Goal: Task Accomplishment & Management: Manage account settings

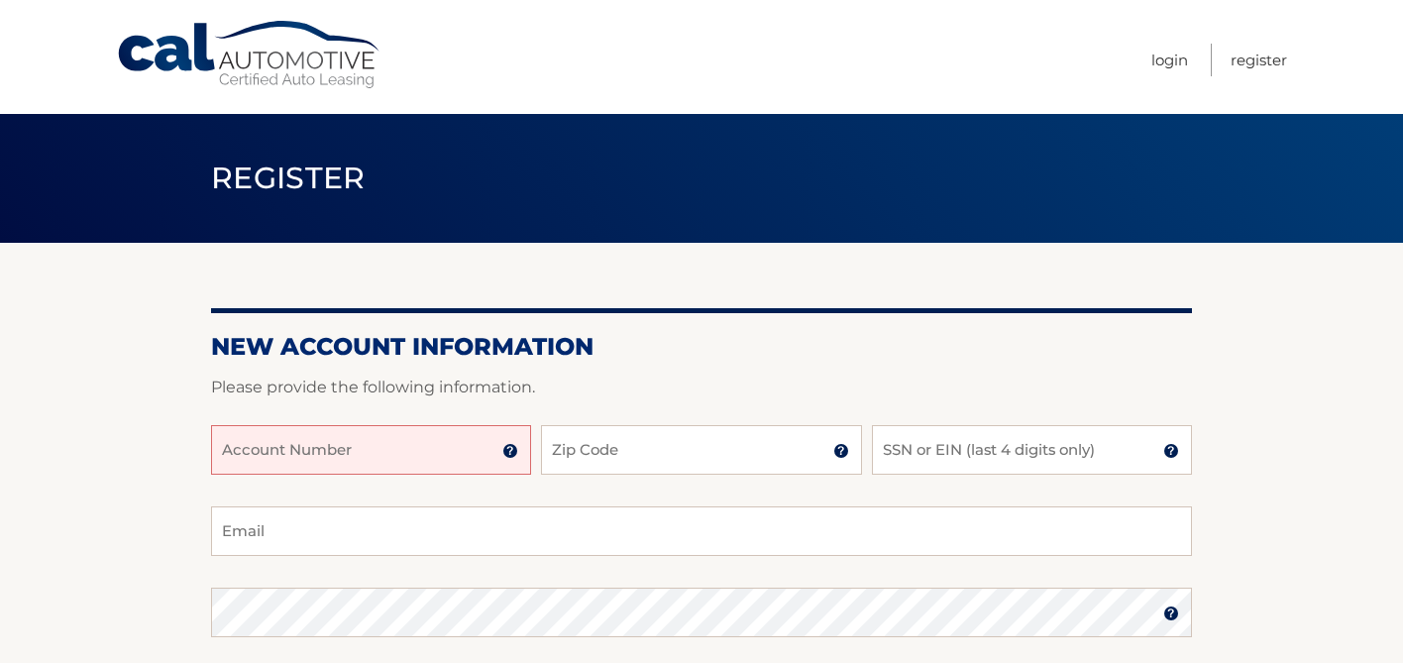
click at [336, 462] on input "Account Number" at bounding box center [371, 450] width 320 height 50
type input "44456014084"
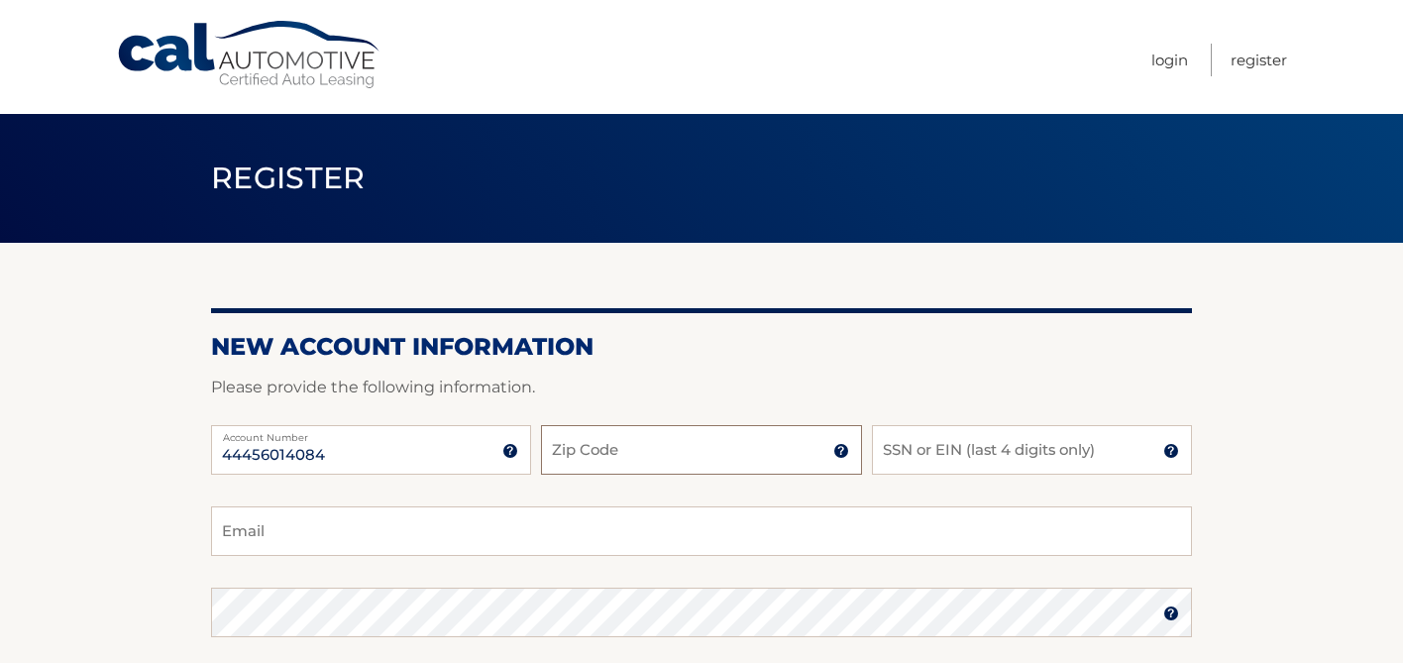
click at [620, 453] on input "Zip Code" at bounding box center [701, 450] width 320 height 50
type input "07040"
type input "kim@kimkassnovecoaching.com"
click at [963, 465] on input "SSN or EIN (last 4 digits only)" at bounding box center [1032, 450] width 320 height 50
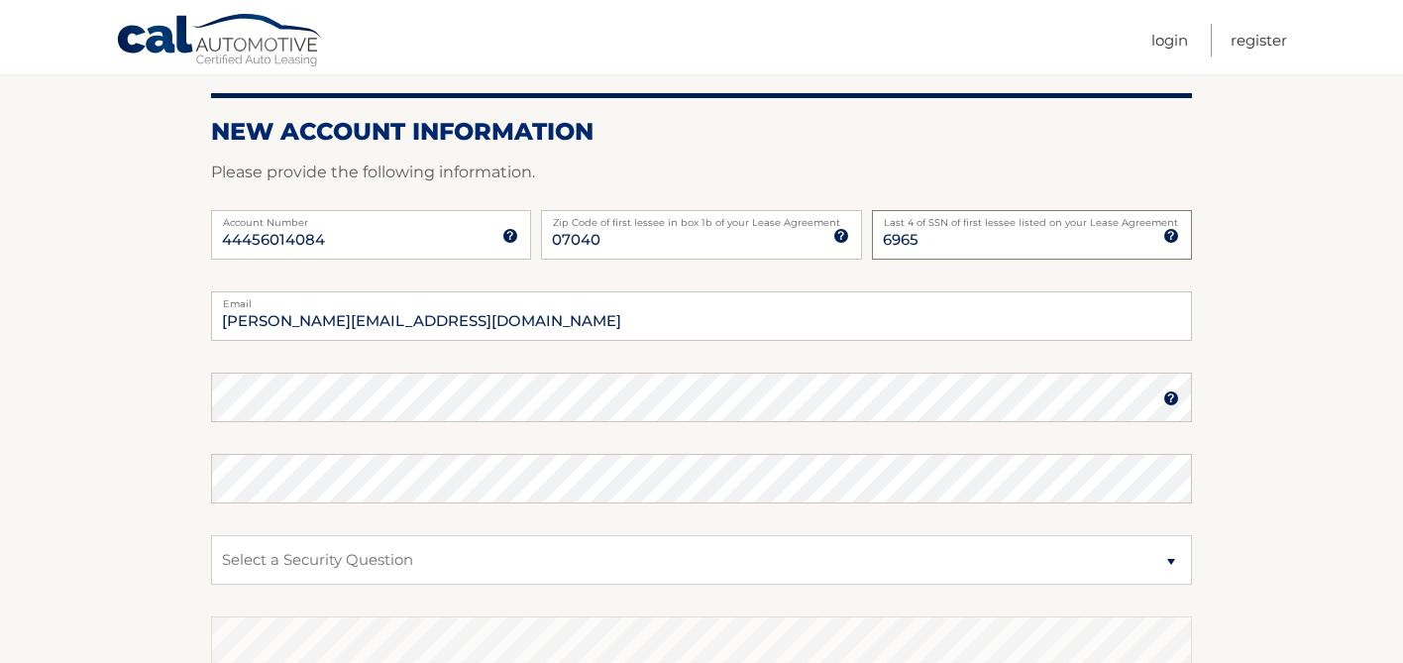
scroll to position [228, 0]
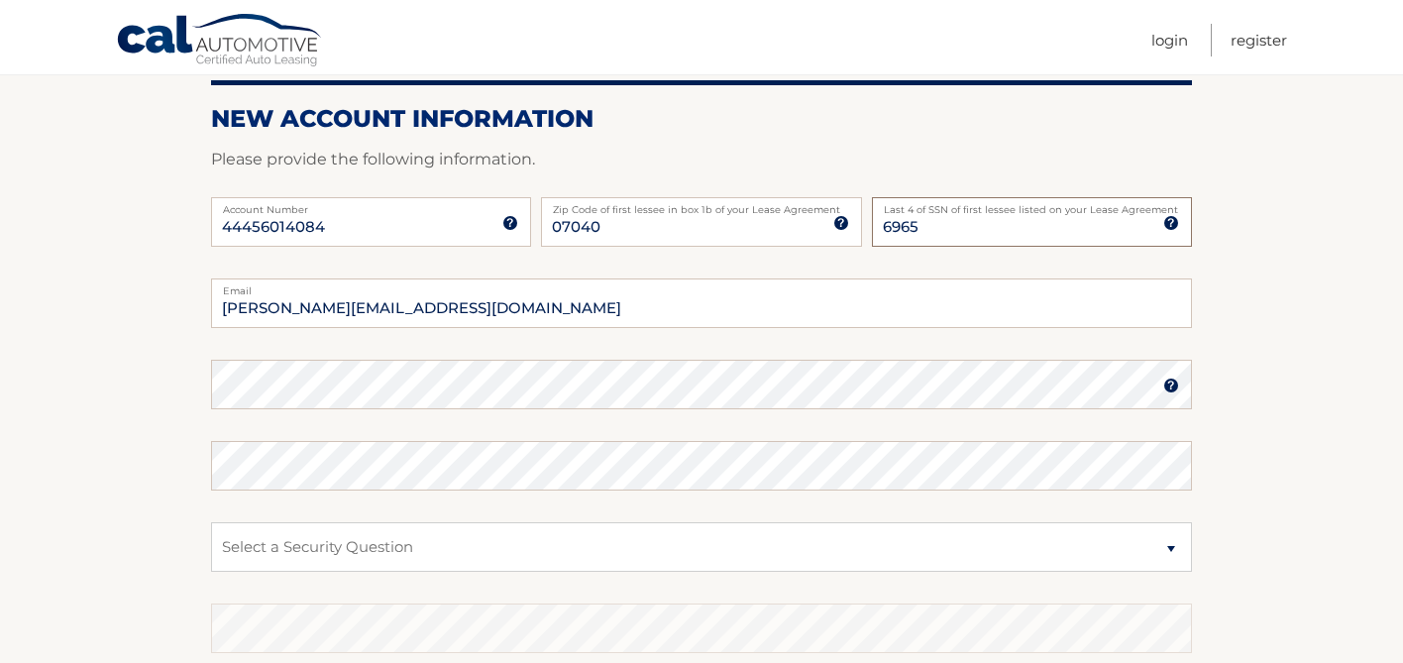
type input "6965"
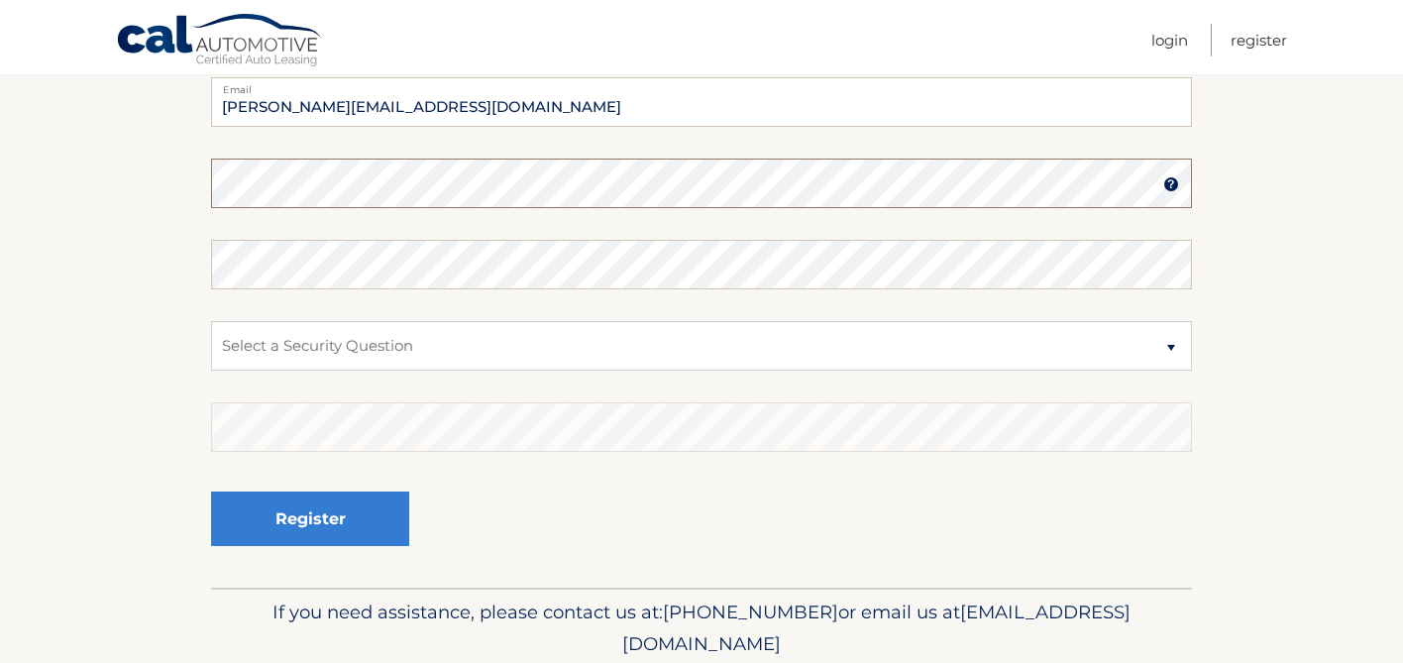
scroll to position [449, 0]
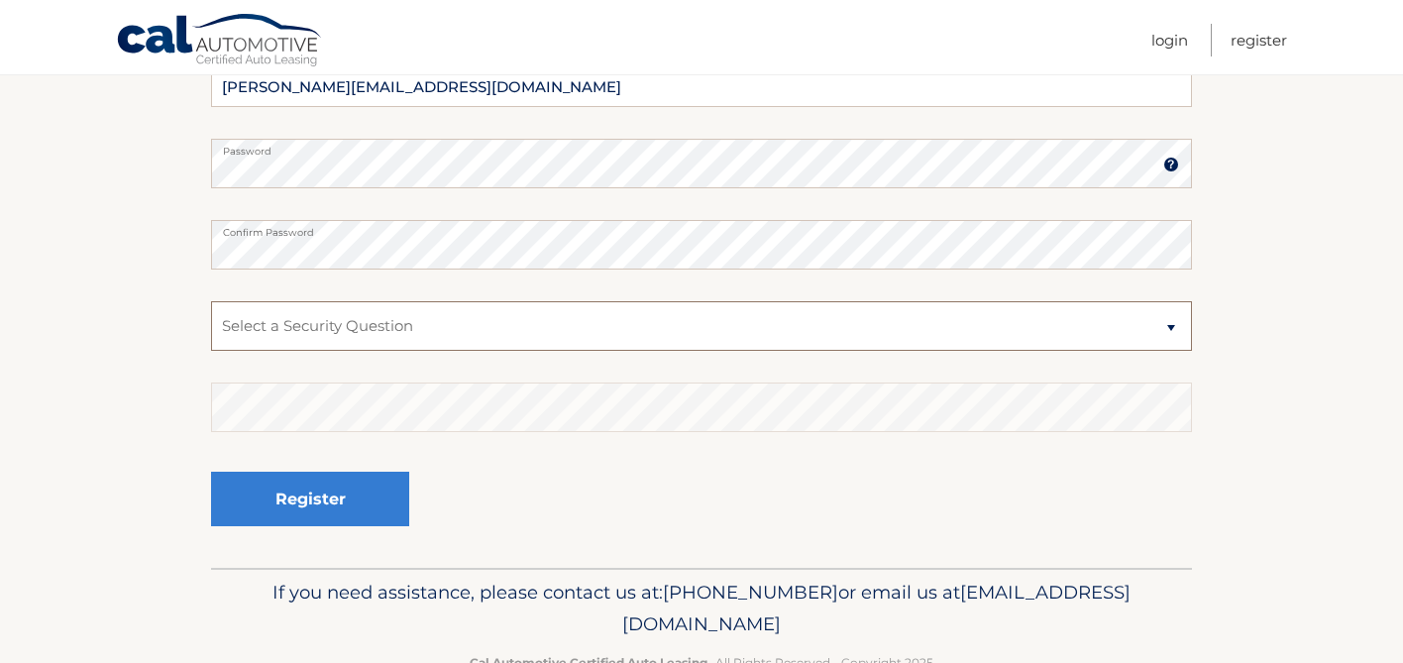
click at [349, 320] on select "Select a Security Question What was the name of your elementary school? What is…" at bounding box center [701, 326] width 981 height 50
select select "2"
click at [211, 301] on select "Select a Security Question What was the name of your elementary school? What is…" at bounding box center [701, 326] width 981 height 50
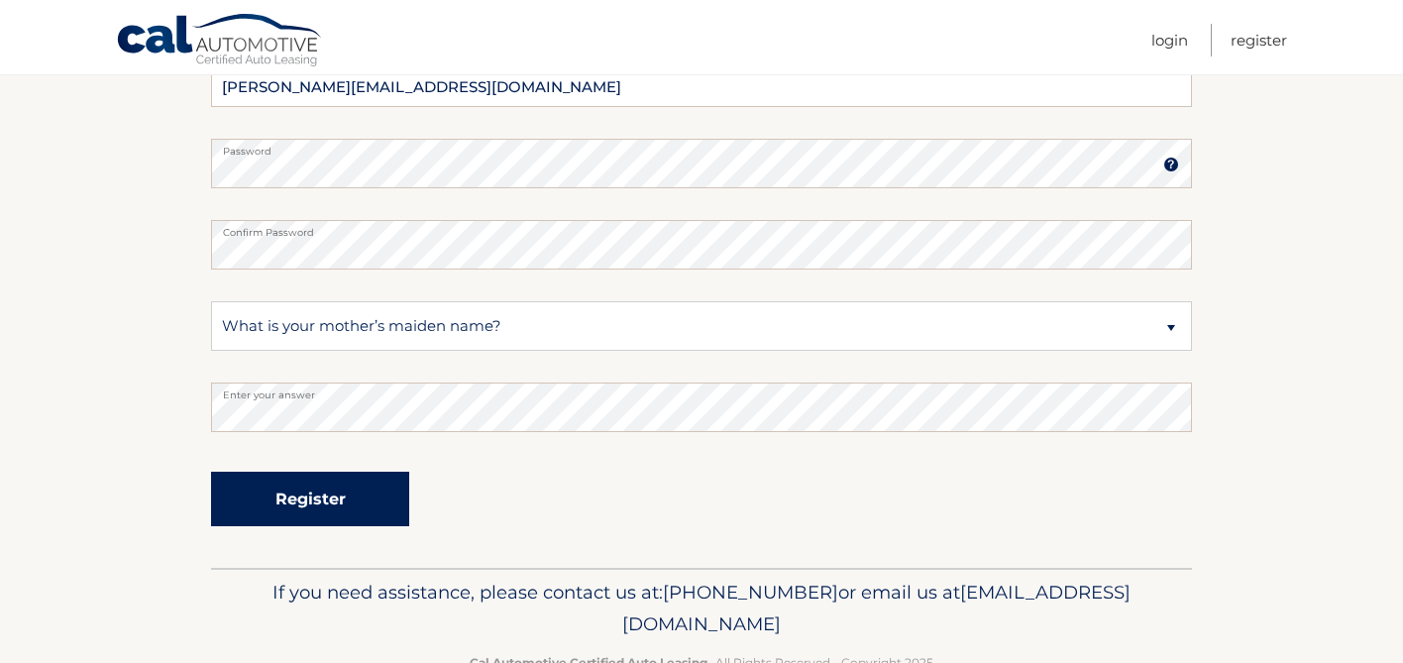
click at [295, 490] on button "Register" at bounding box center [310, 499] width 198 height 54
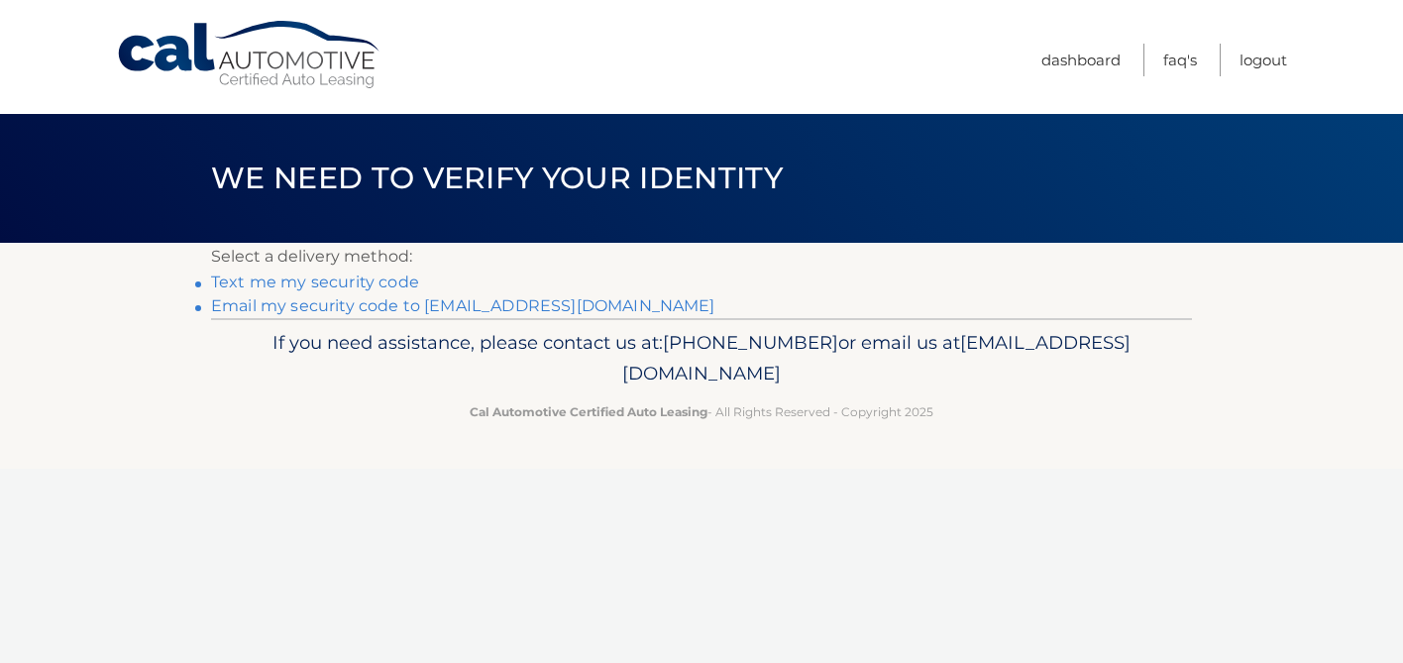
click at [337, 282] on link "Text me my security code" at bounding box center [315, 281] width 208 height 19
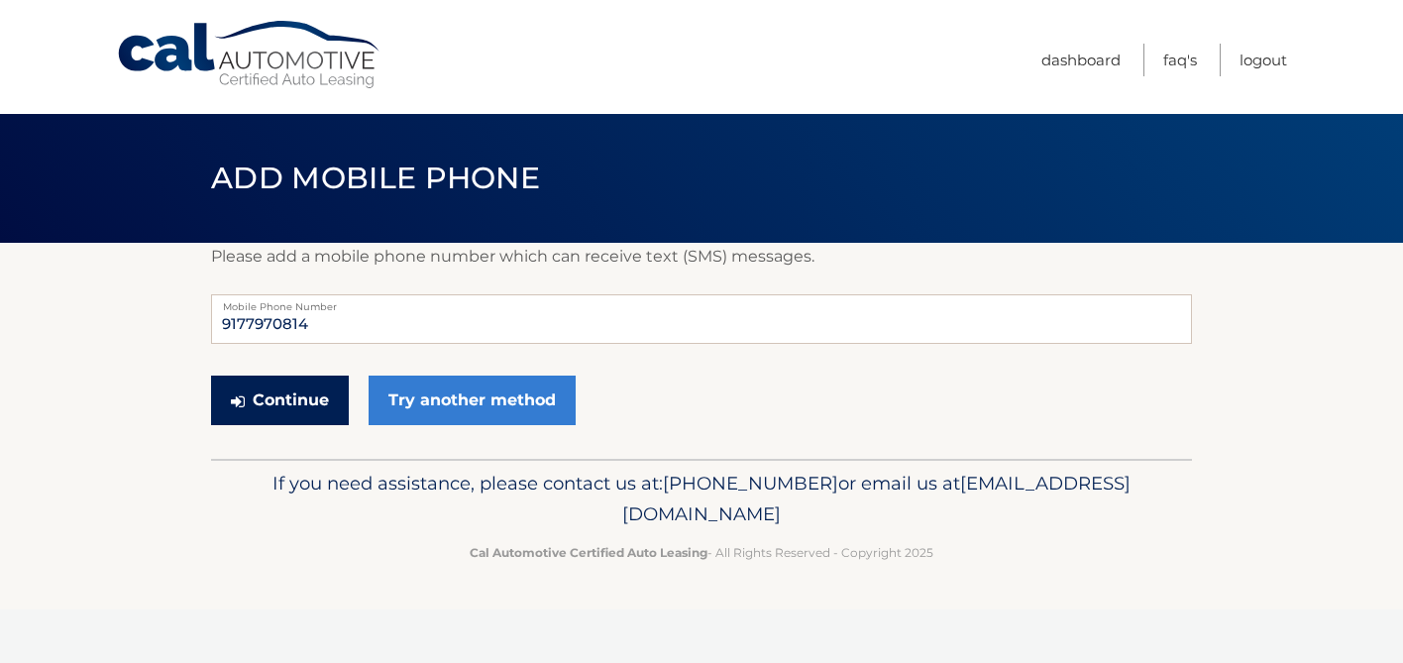
click at [293, 402] on button "Continue" at bounding box center [280, 400] width 138 height 50
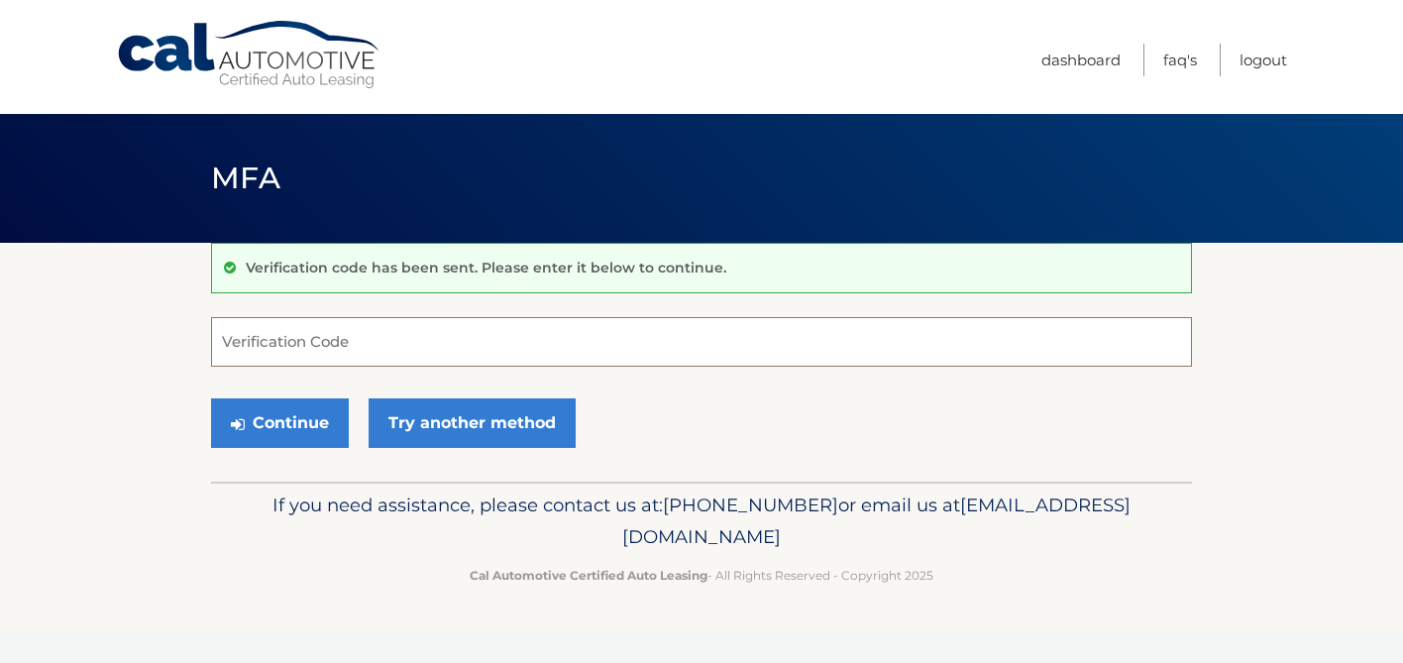
click at [298, 338] on input "Verification Code" at bounding box center [701, 342] width 981 height 50
type input "265908"
click at [284, 425] on button "Continue" at bounding box center [280, 423] width 138 height 50
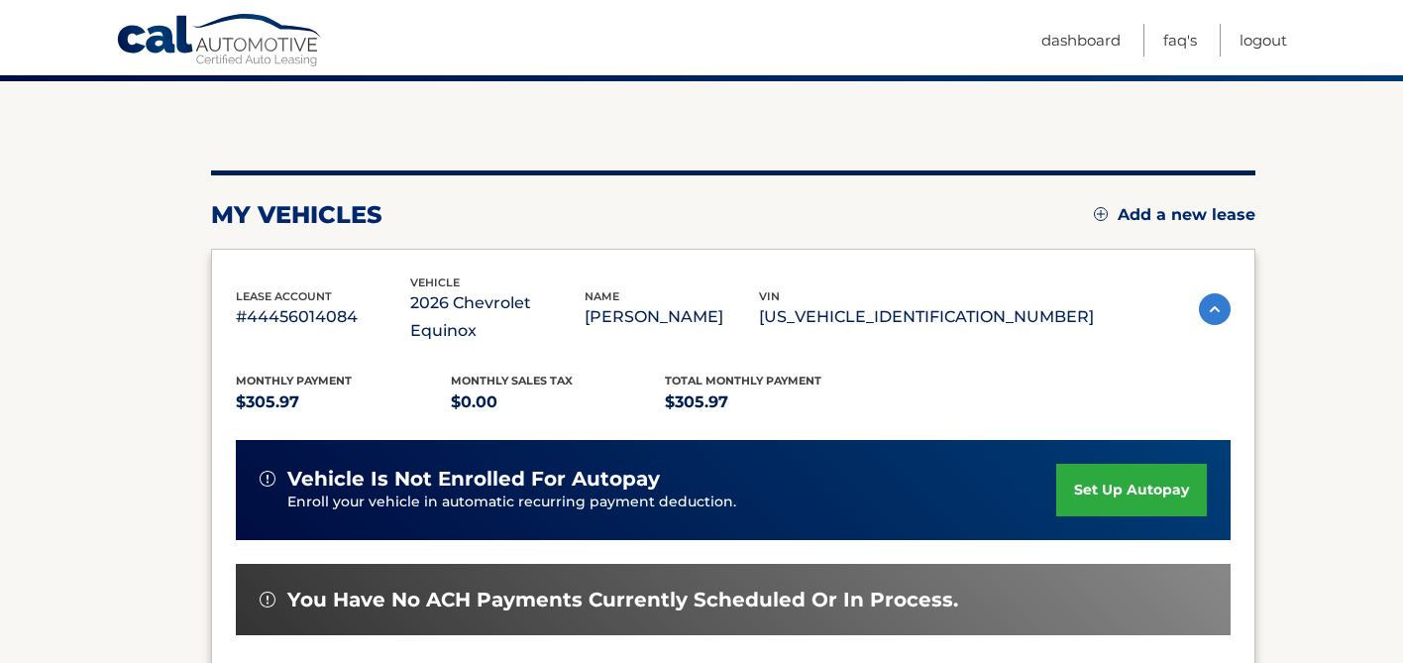
scroll to position [170, 0]
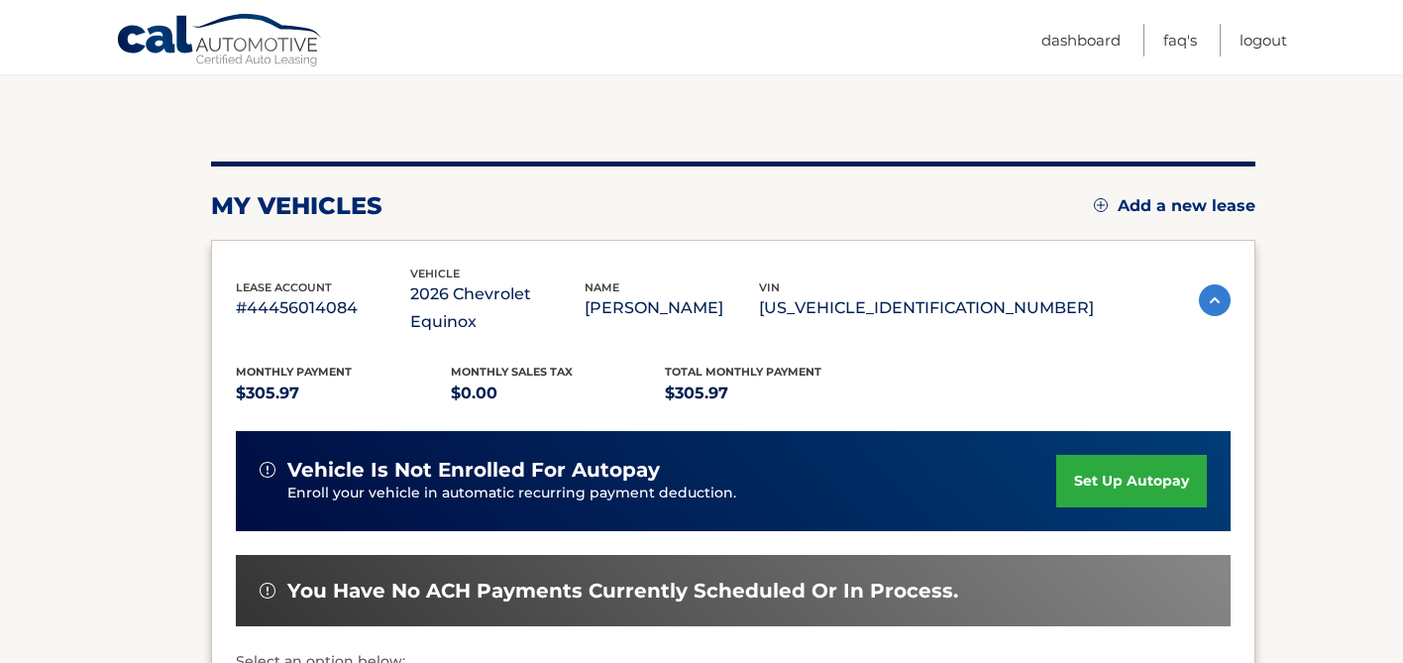
click at [1127, 458] on link "set up autopay" at bounding box center [1131, 481] width 151 height 53
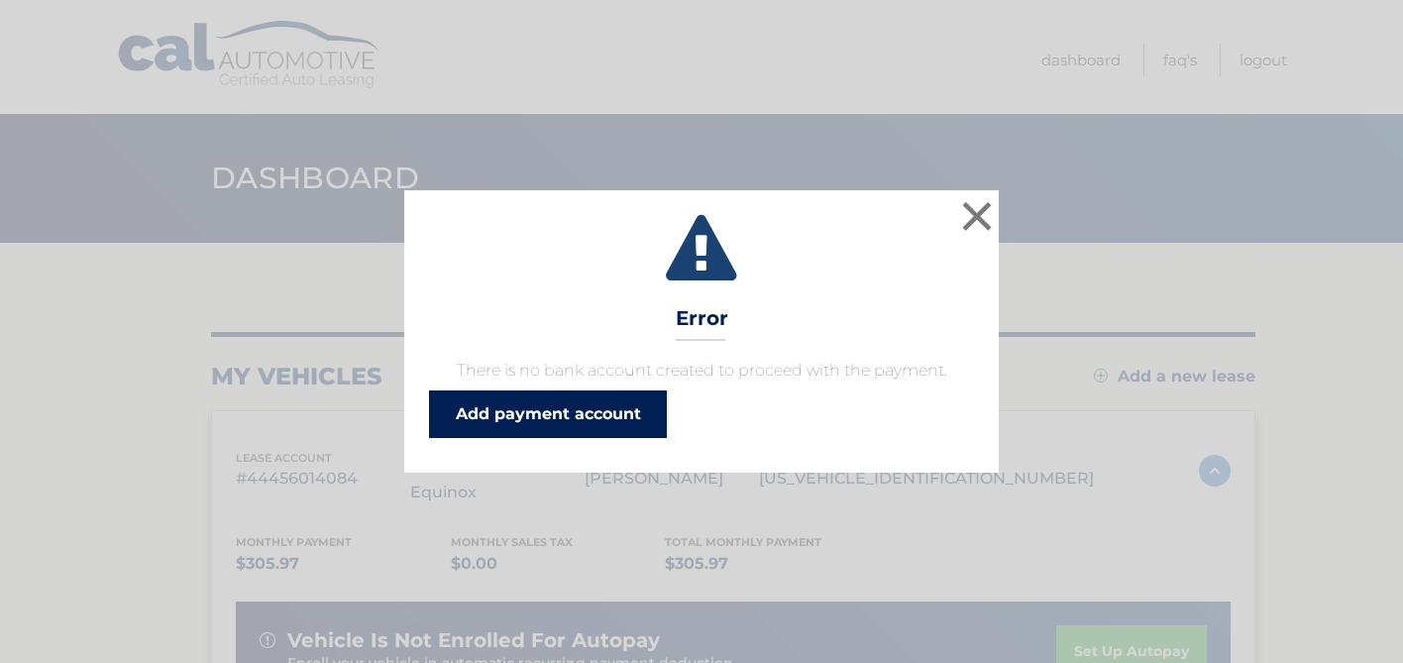
click at [582, 407] on link "Add payment account" at bounding box center [548, 414] width 238 height 48
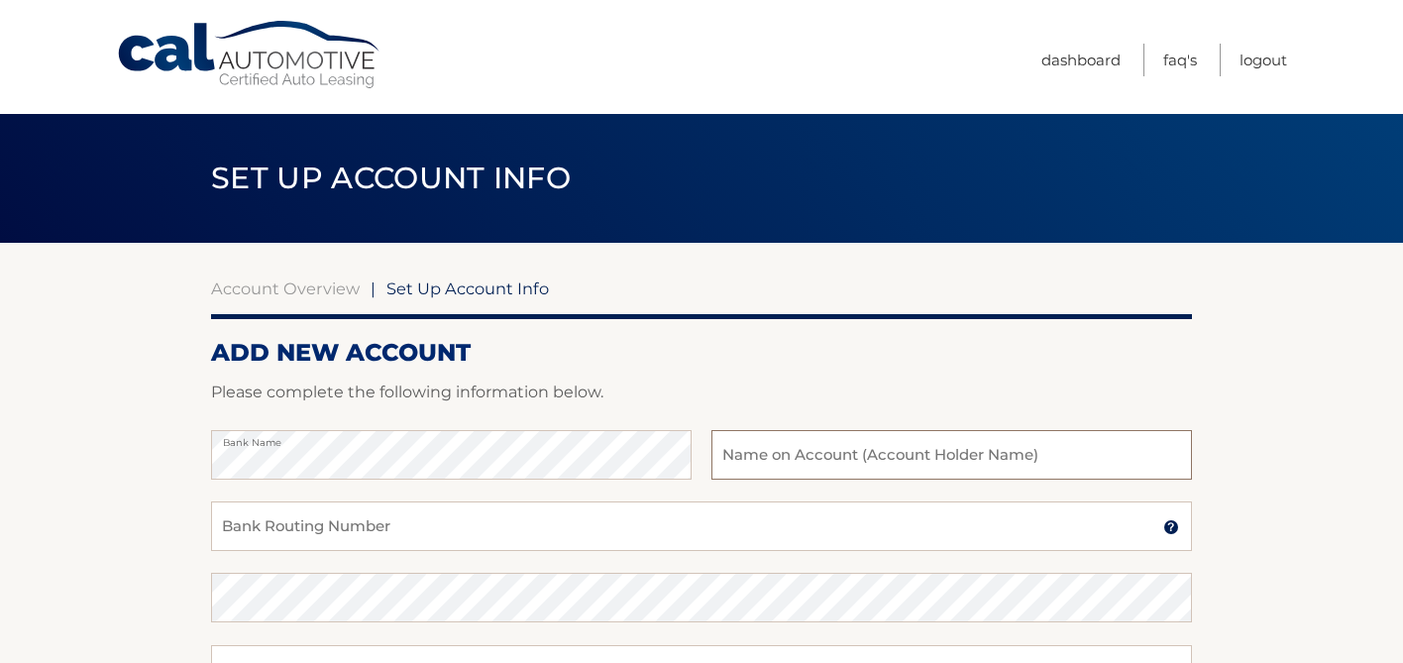
click at [796, 460] on input "text" at bounding box center [951, 455] width 481 height 50
type input "[PERSON_NAME]"
click at [702, 521] on input "Bank Routing Number" at bounding box center [701, 526] width 981 height 50
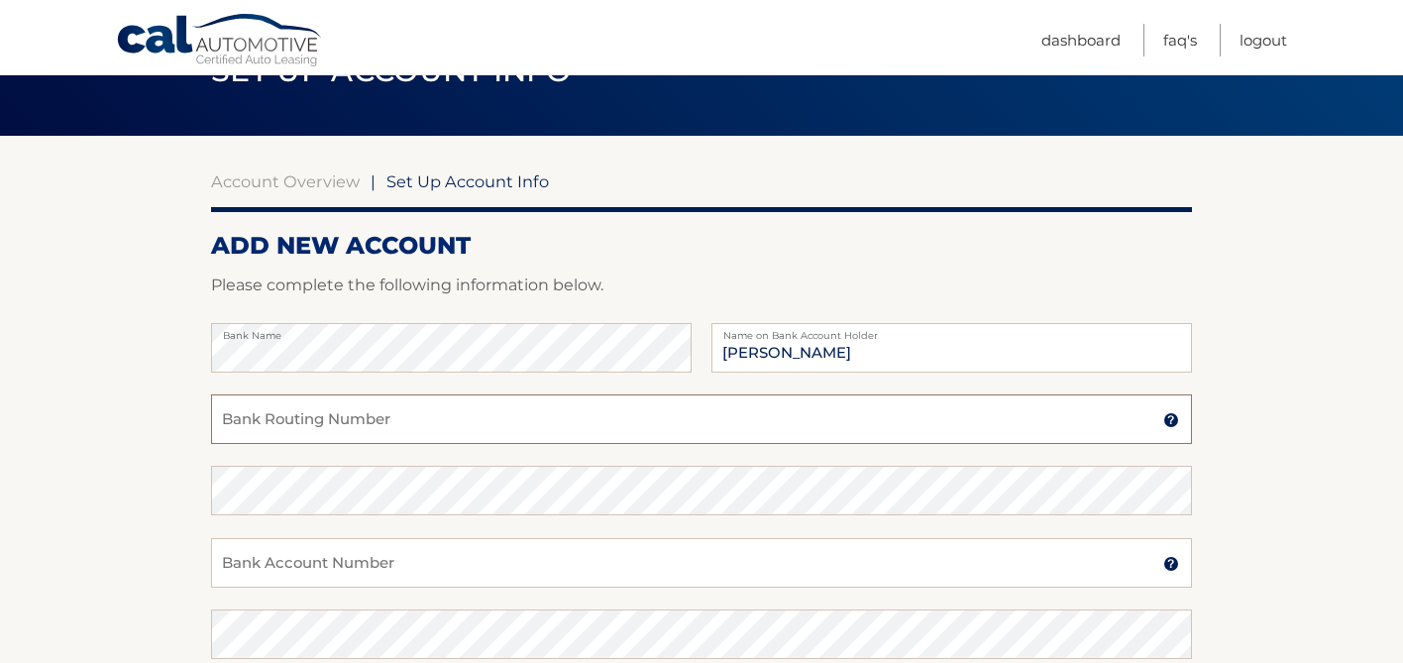
scroll to position [198, 0]
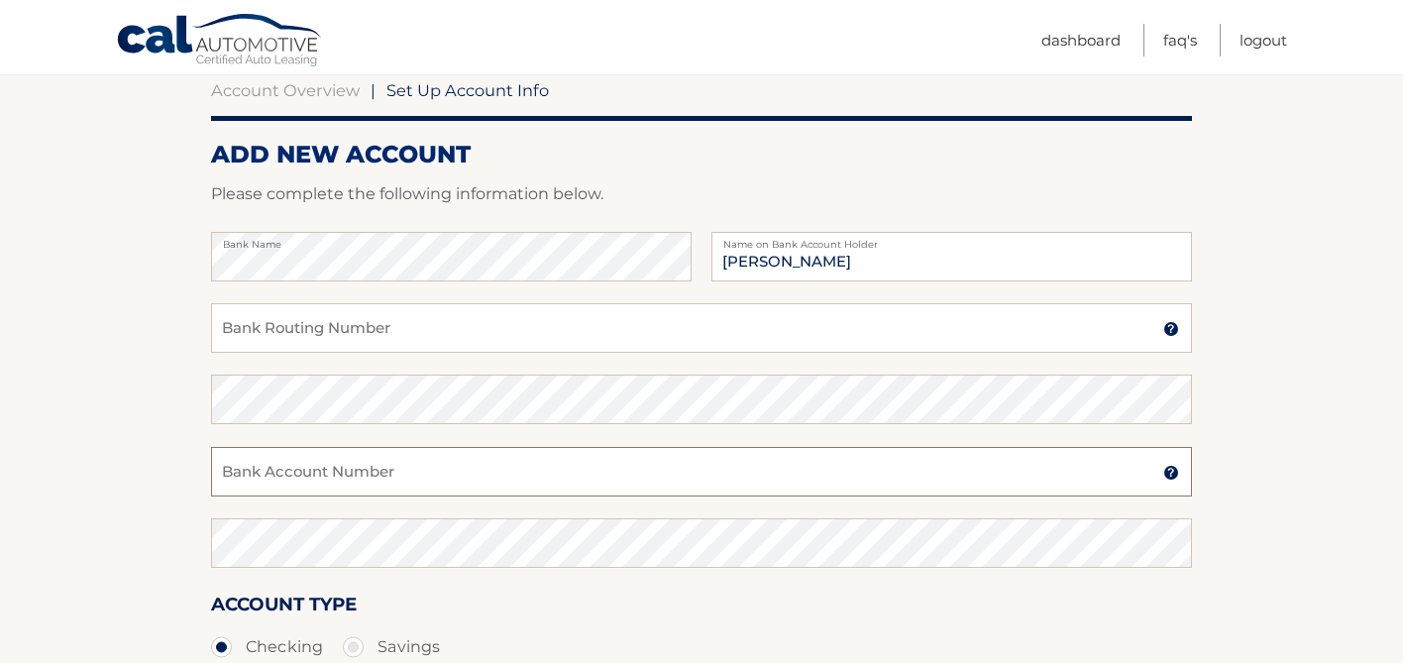
click at [310, 477] on input "Bank Account Number" at bounding box center [701, 472] width 981 height 50
paste input "381061001097"
type input "381061001097"
click at [314, 327] on input "Bank Routing Number" at bounding box center [701, 328] width 981 height 50
paste input "021200339"
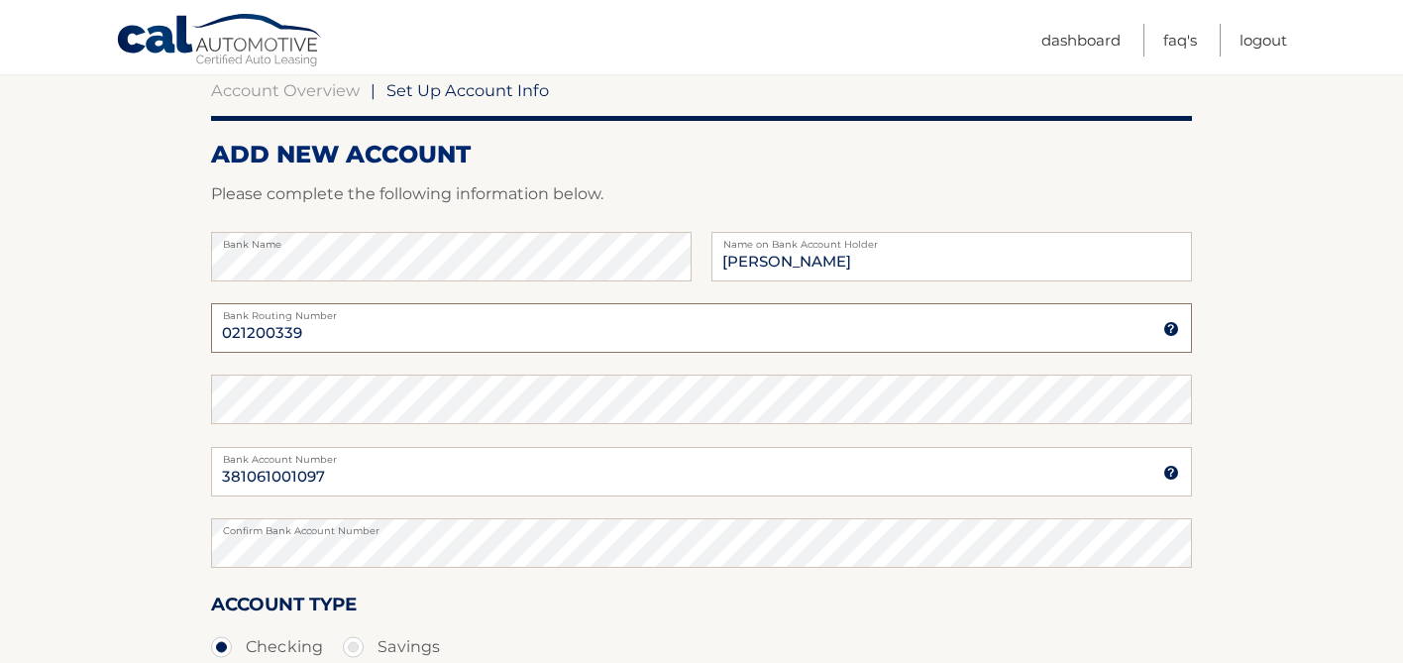
type input "021200339"
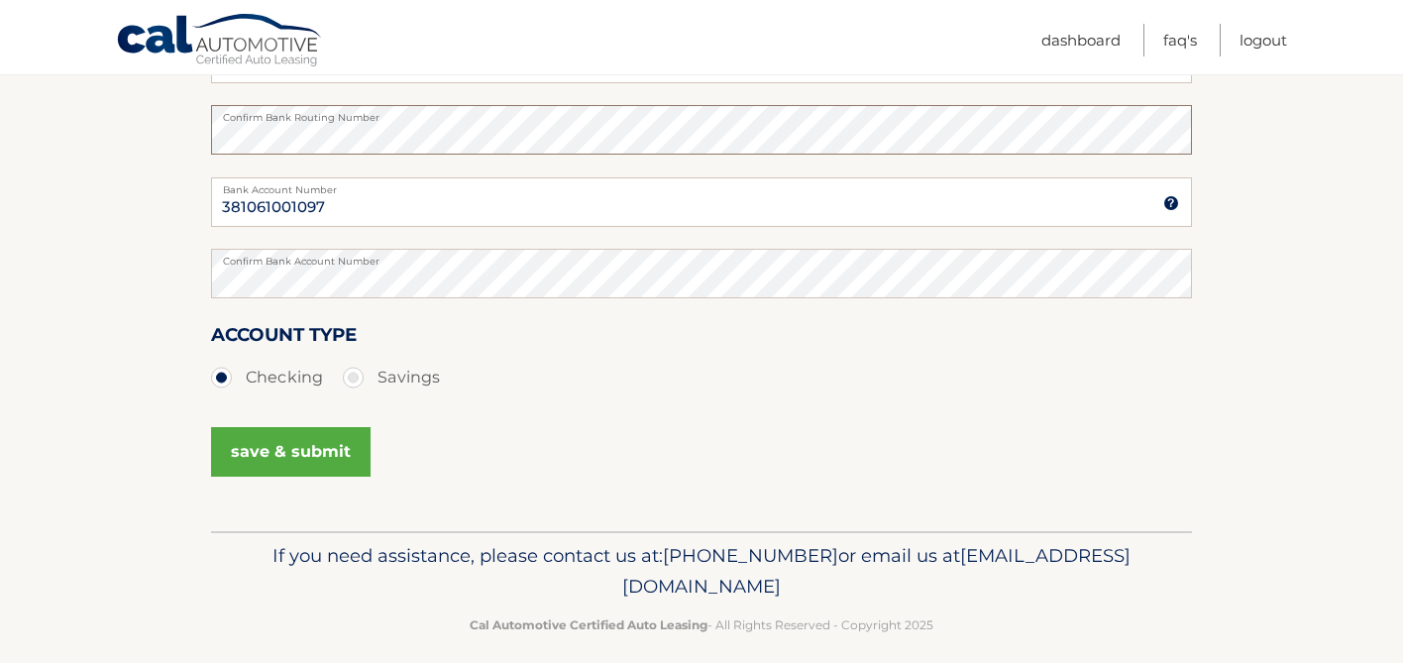
scroll to position [486, 0]
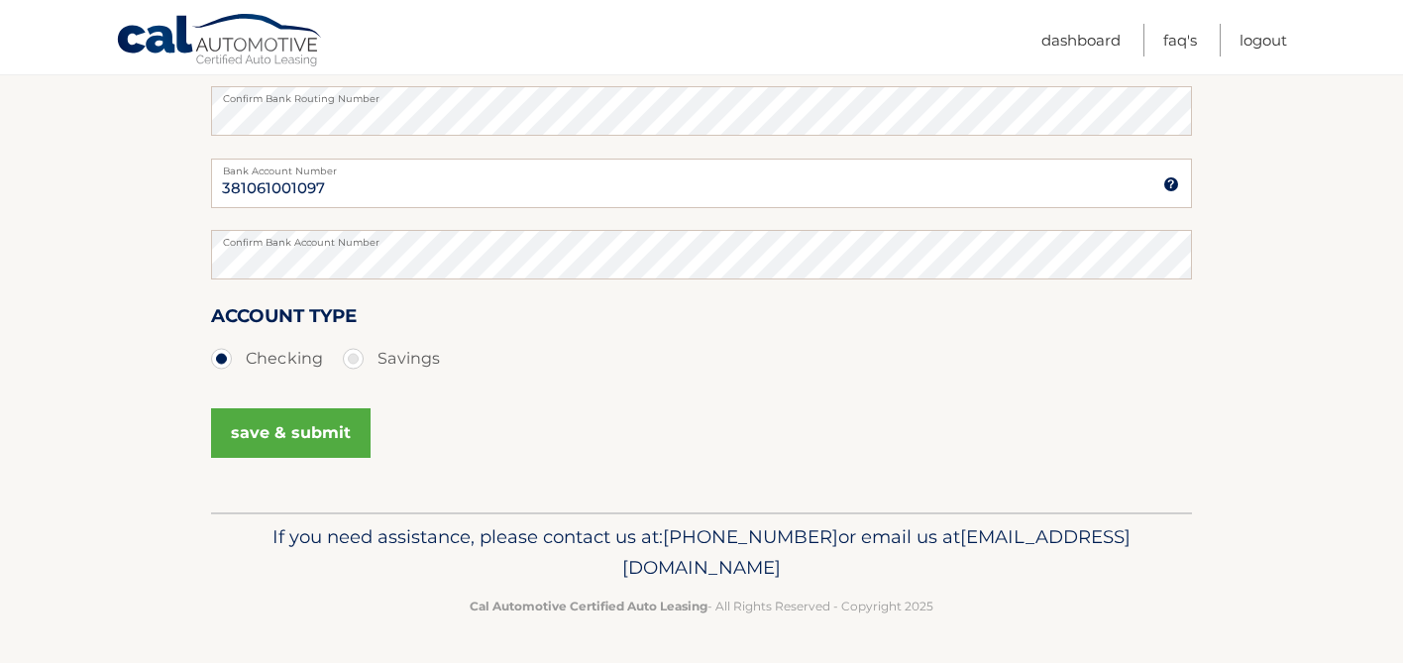
click at [312, 442] on button "save & submit" at bounding box center [291, 433] width 160 height 50
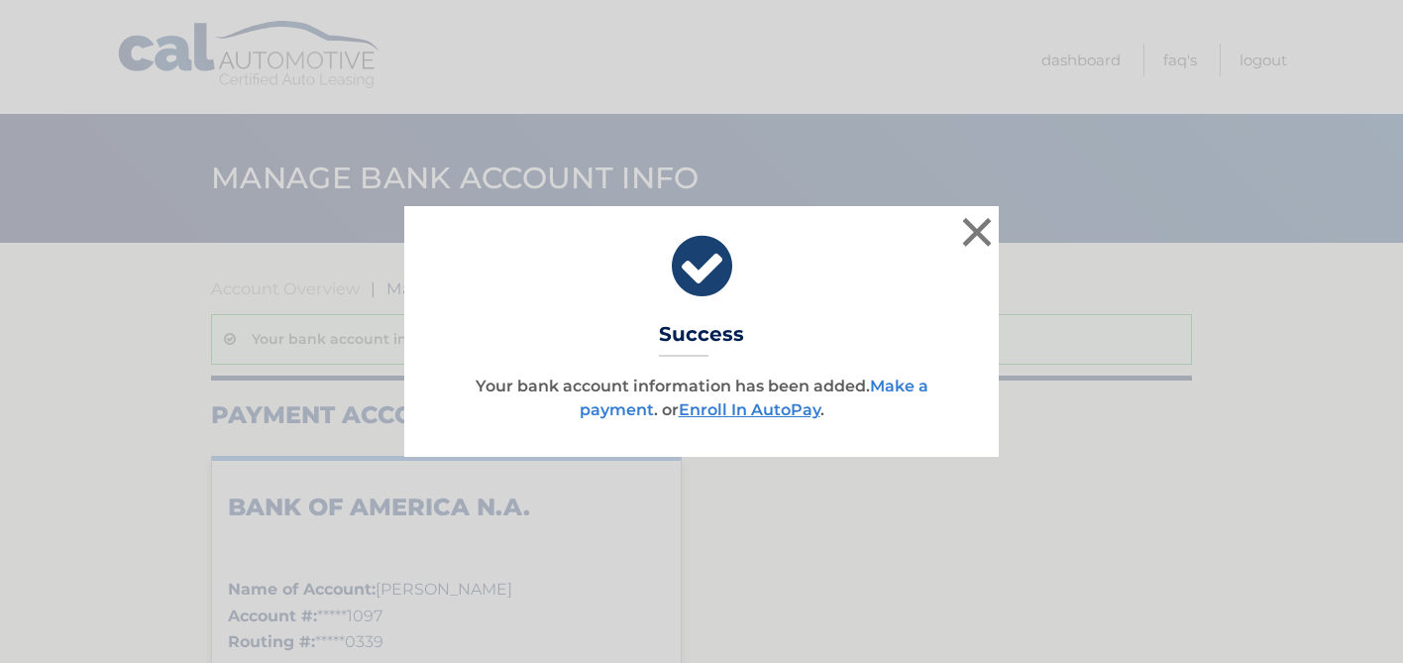
click at [910, 382] on link "Make a payment" at bounding box center [754, 397] width 349 height 43
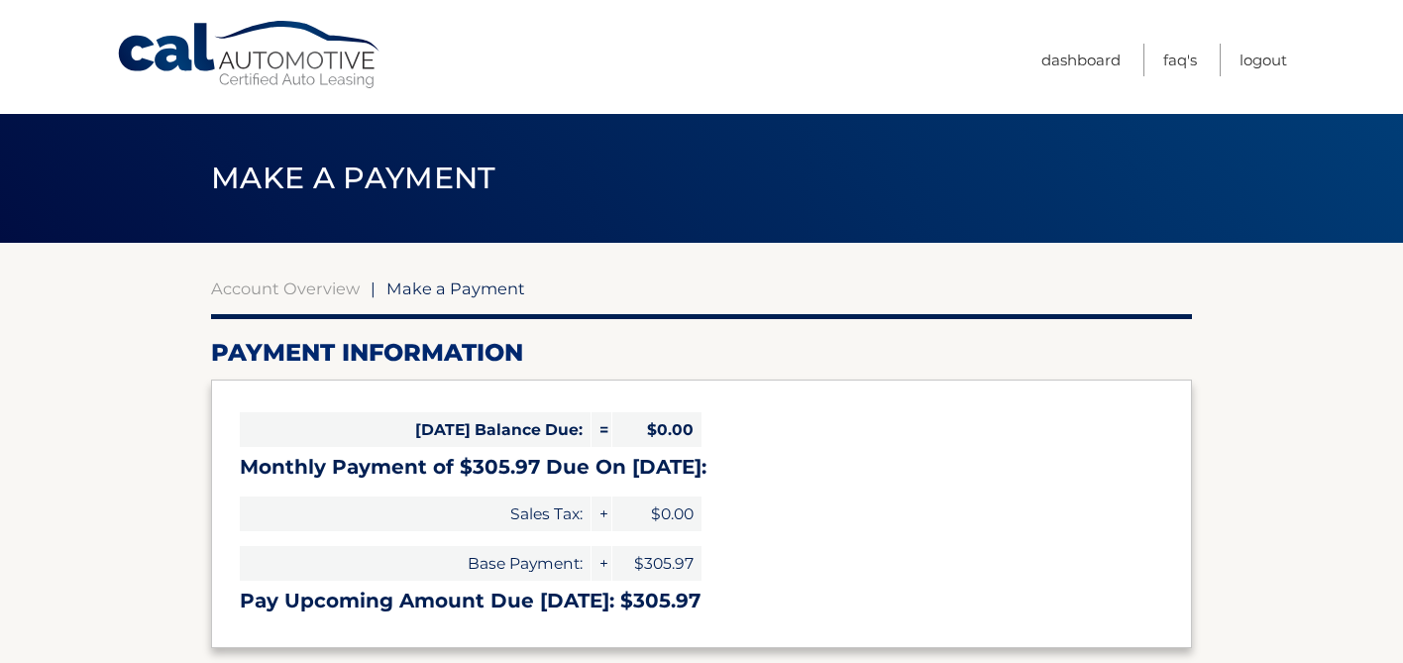
select select "ZjA5YWVhZTUtY2UwYS00NTFkLWI3ZjgtNDU3NzVmMjlkY2Uw"
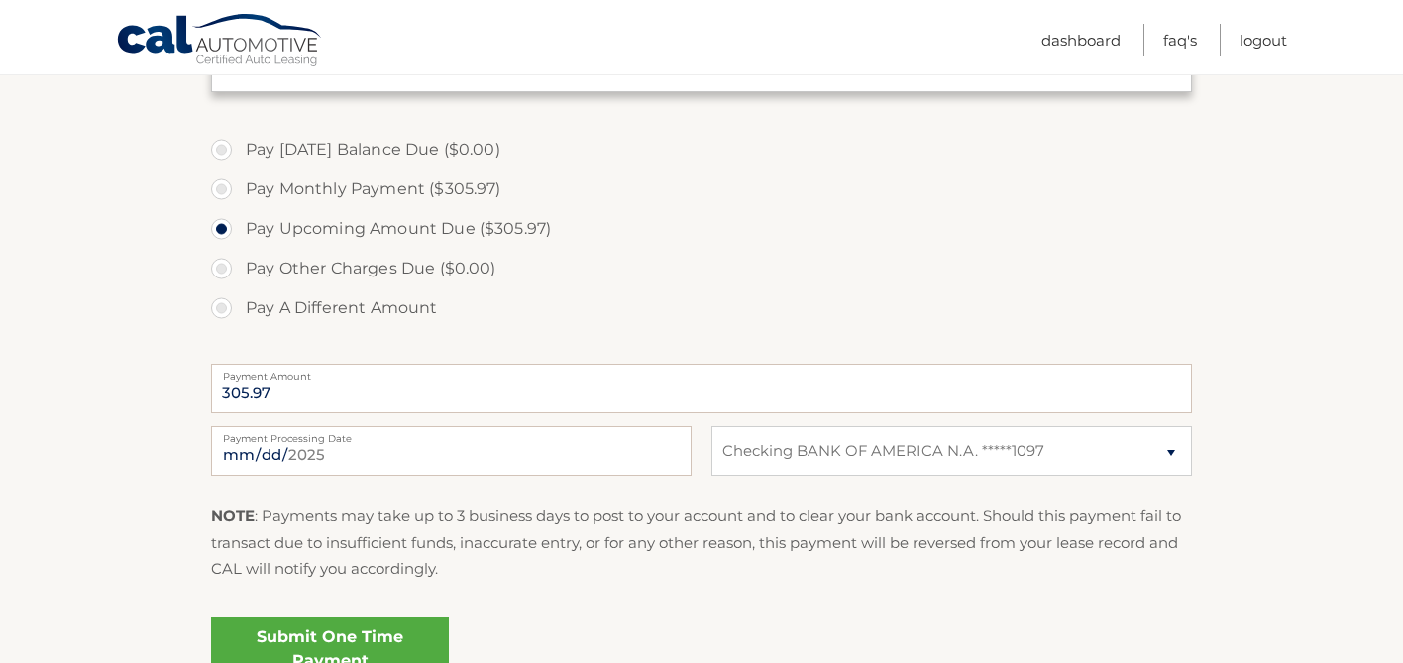
scroll to position [553, 0]
click at [406, 639] on link "Submit One Time Payment" at bounding box center [330, 651] width 238 height 63
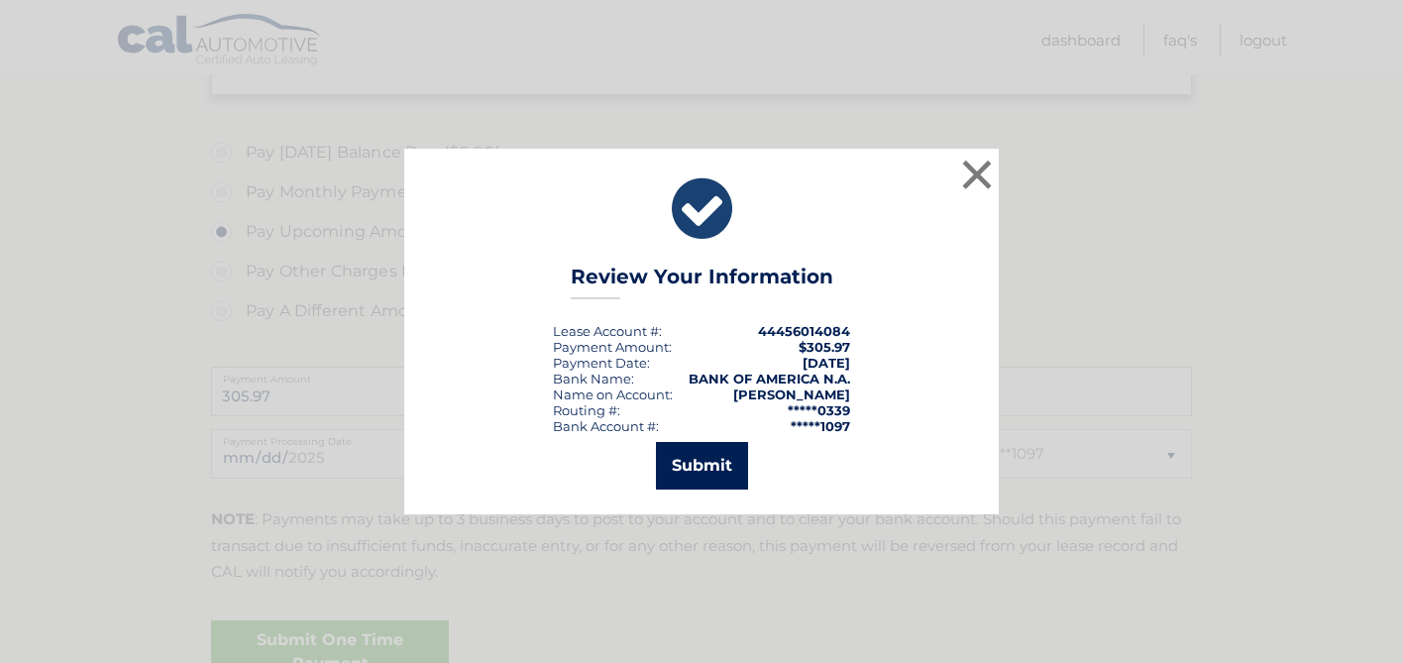
click at [695, 476] on button "Submit" at bounding box center [702, 466] width 92 height 48
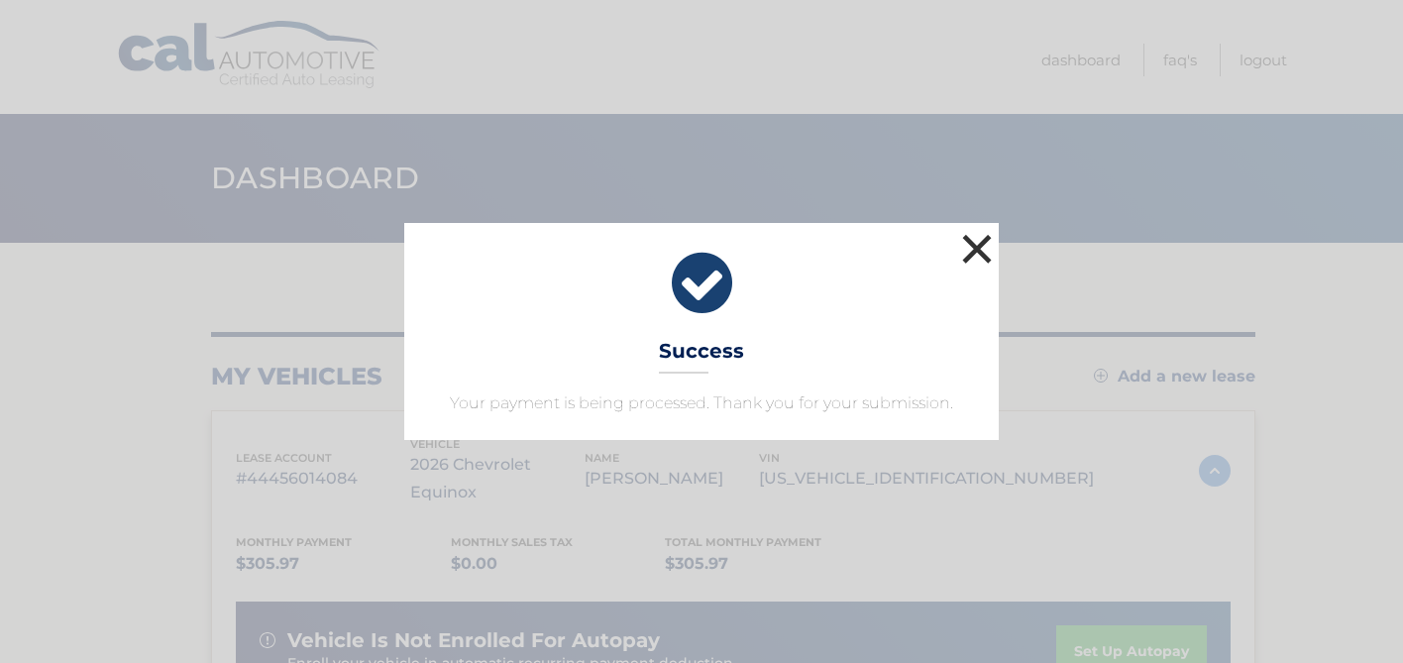
click at [975, 248] on button "×" at bounding box center [977, 249] width 40 height 40
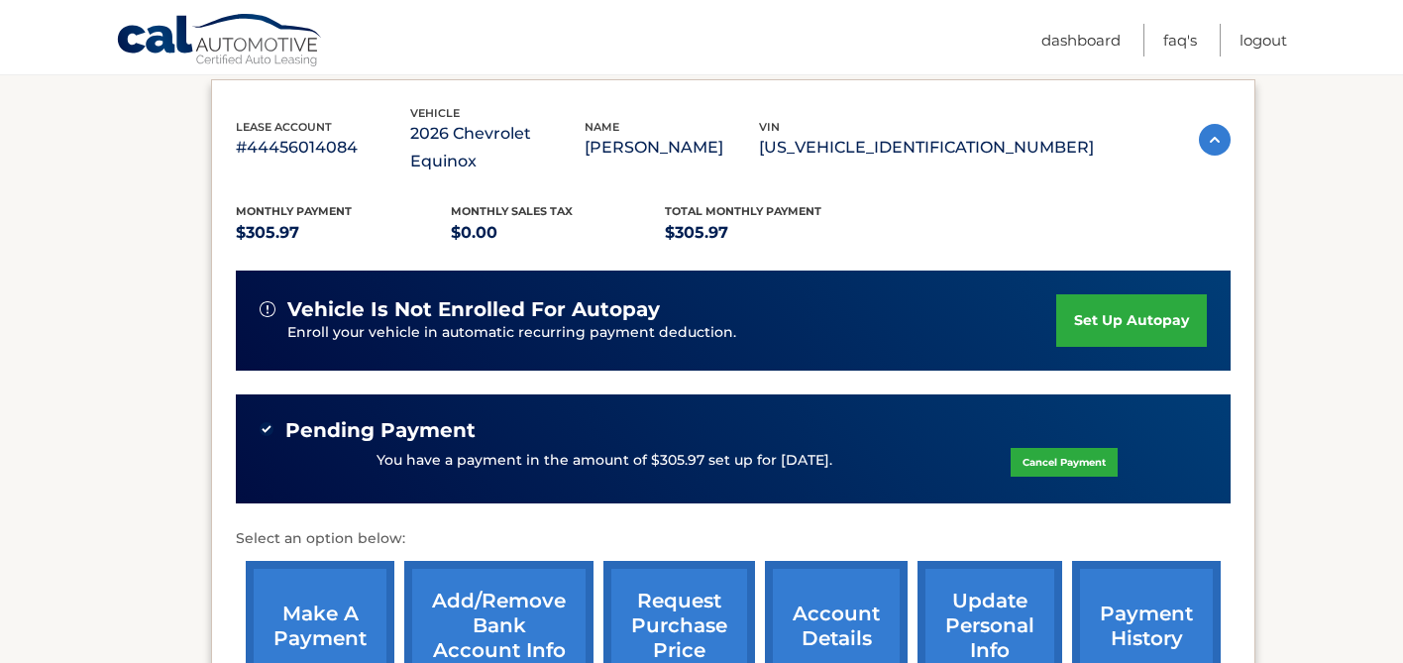
scroll to position [355, 0]
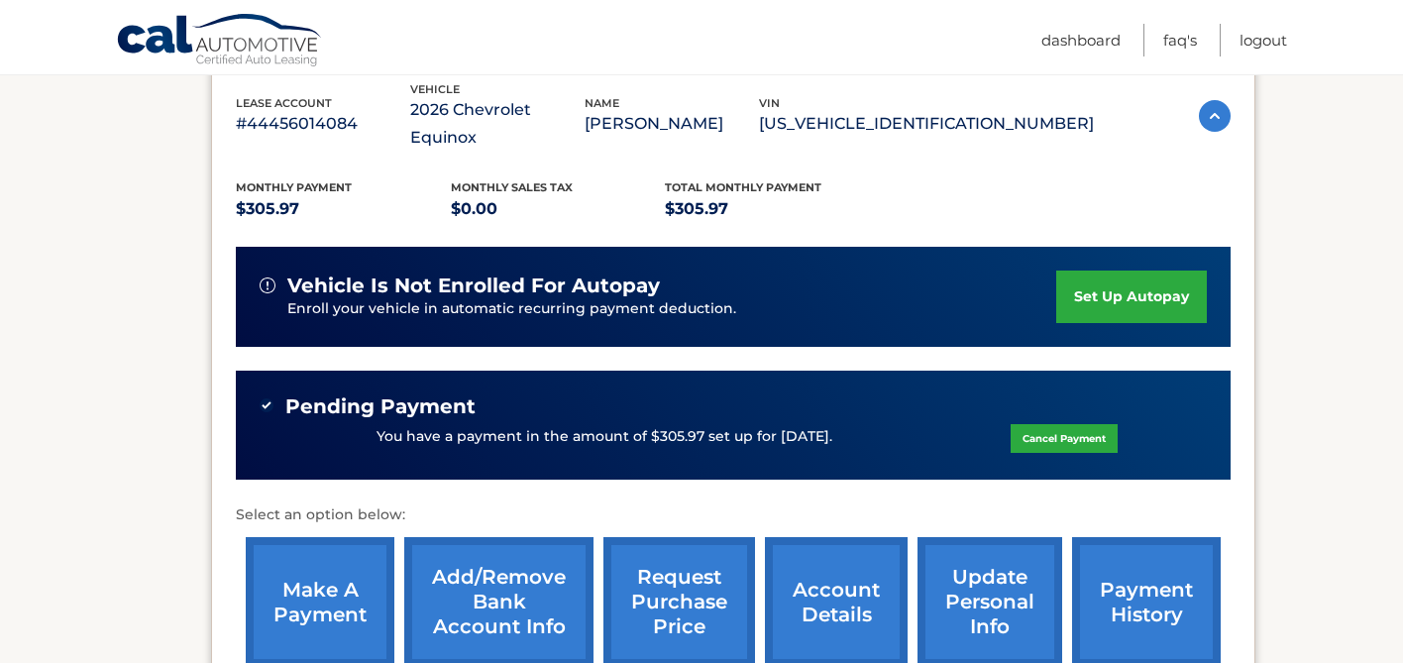
click at [1096, 273] on link "set up autopay" at bounding box center [1131, 296] width 151 height 53
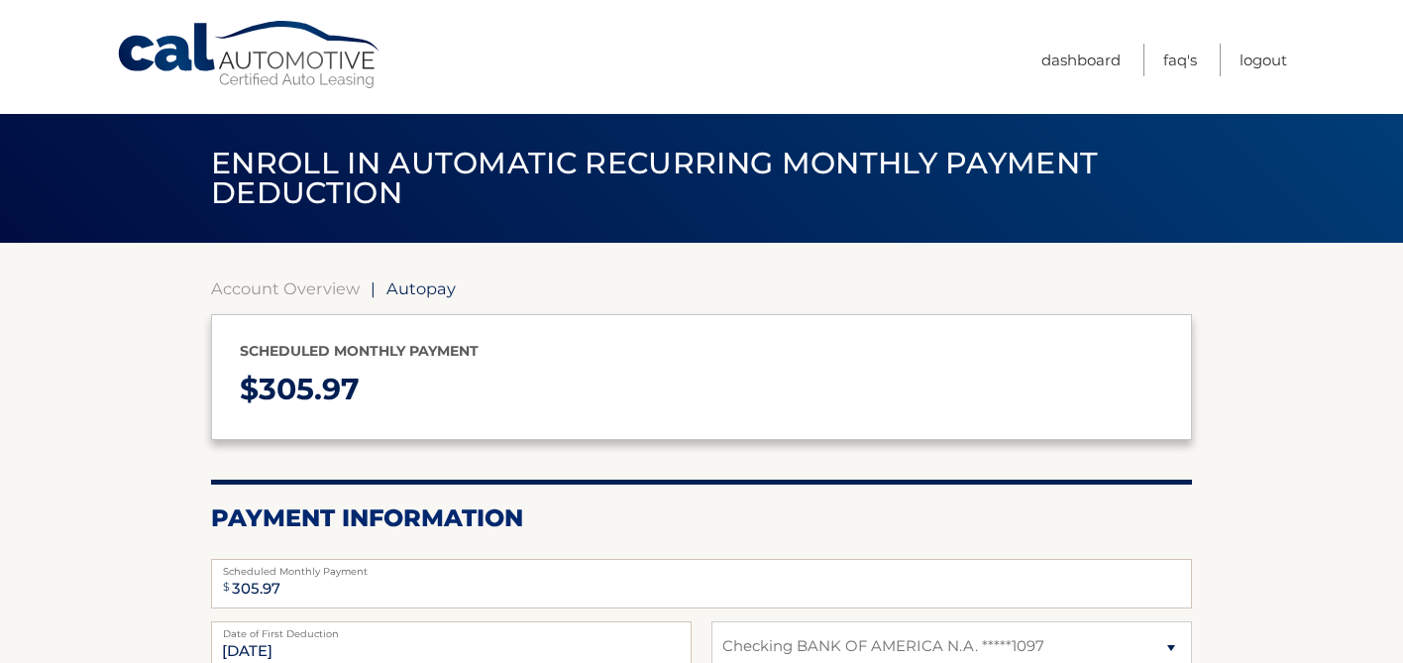
select select "ZjA5YWVhZTUtY2UwYS00NTFkLWI3ZjgtNDU3NzVmMjlkY2Uw"
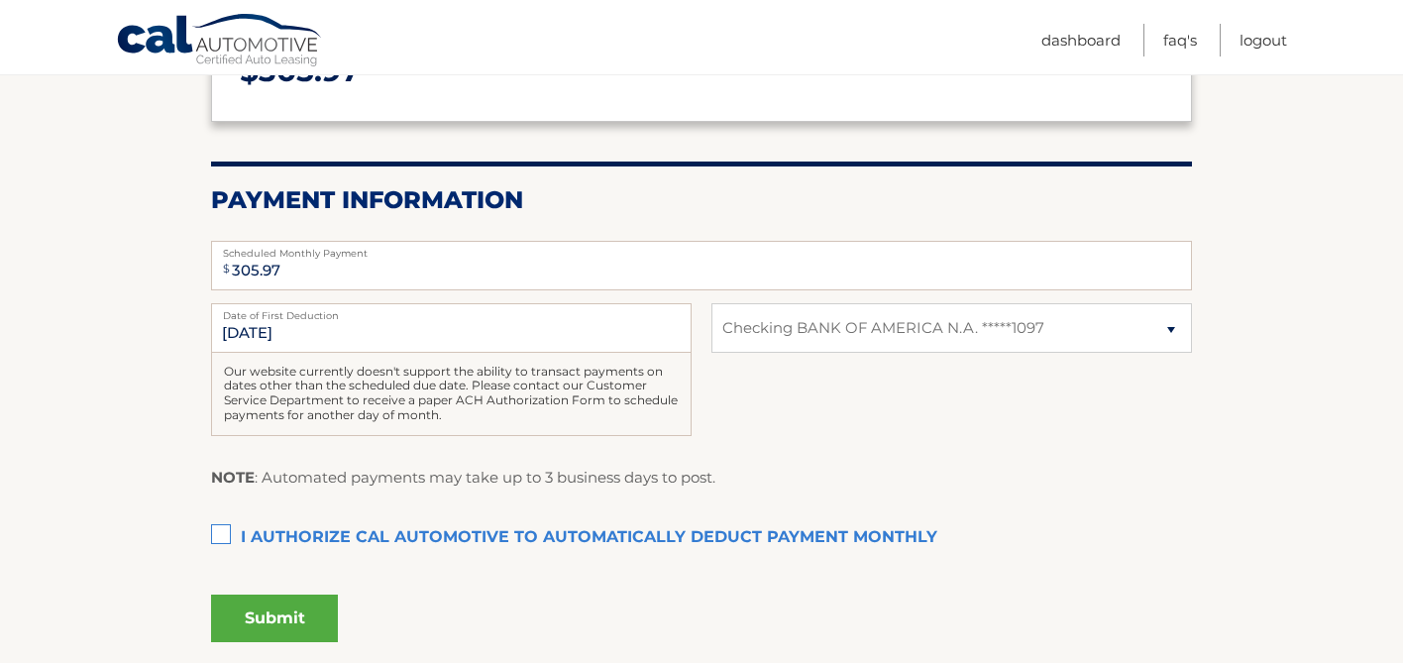
scroll to position [378, 0]
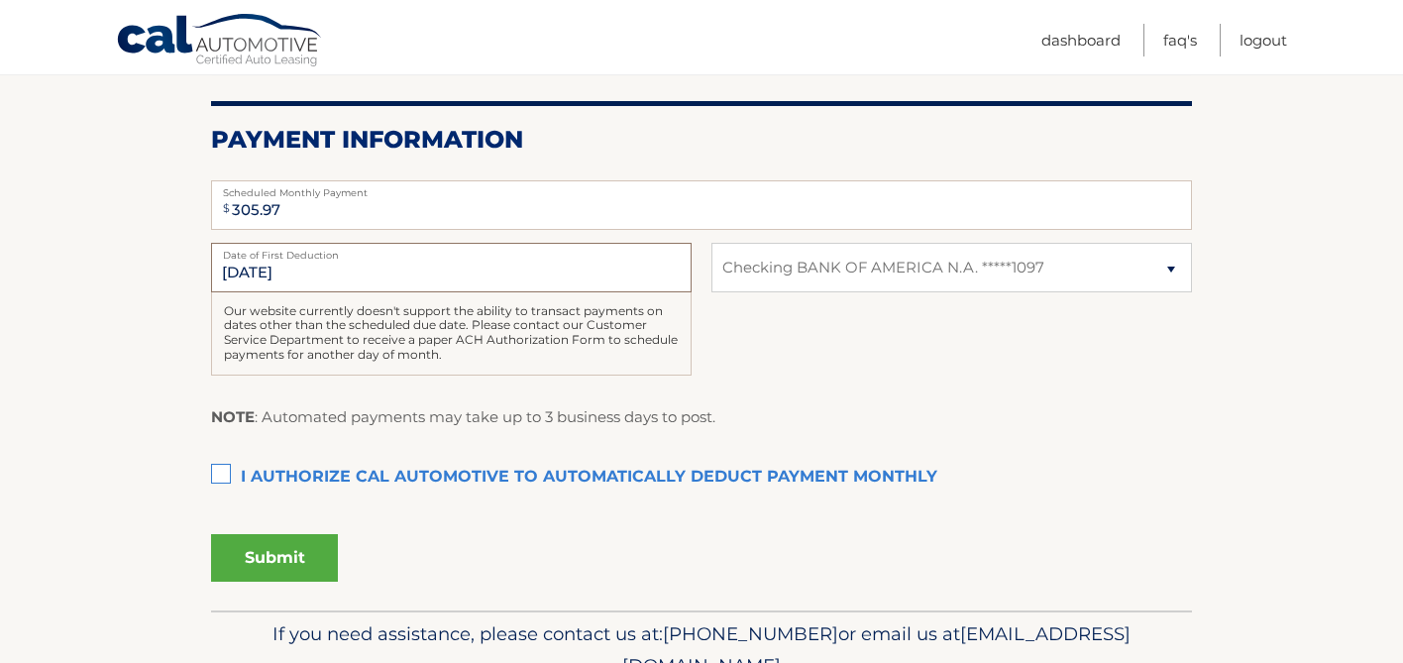
click at [304, 272] on input "[DATE]" at bounding box center [451, 268] width 481 height 50
click at [236, 272] on input "[DATE]" at bounding box center [451, 268] width 481 height 50
click at [237, 272] on input "[DATE]" at bounding box center [451, 268] width 481 height 50
drag, startPoint x: 306, startPoint y: 270, endPoint x: 225, endPoint y: 271, distance: 81.2
click at [225, 271] on input "[DATE]" at bounding box center [451, 268] width 481 height 50
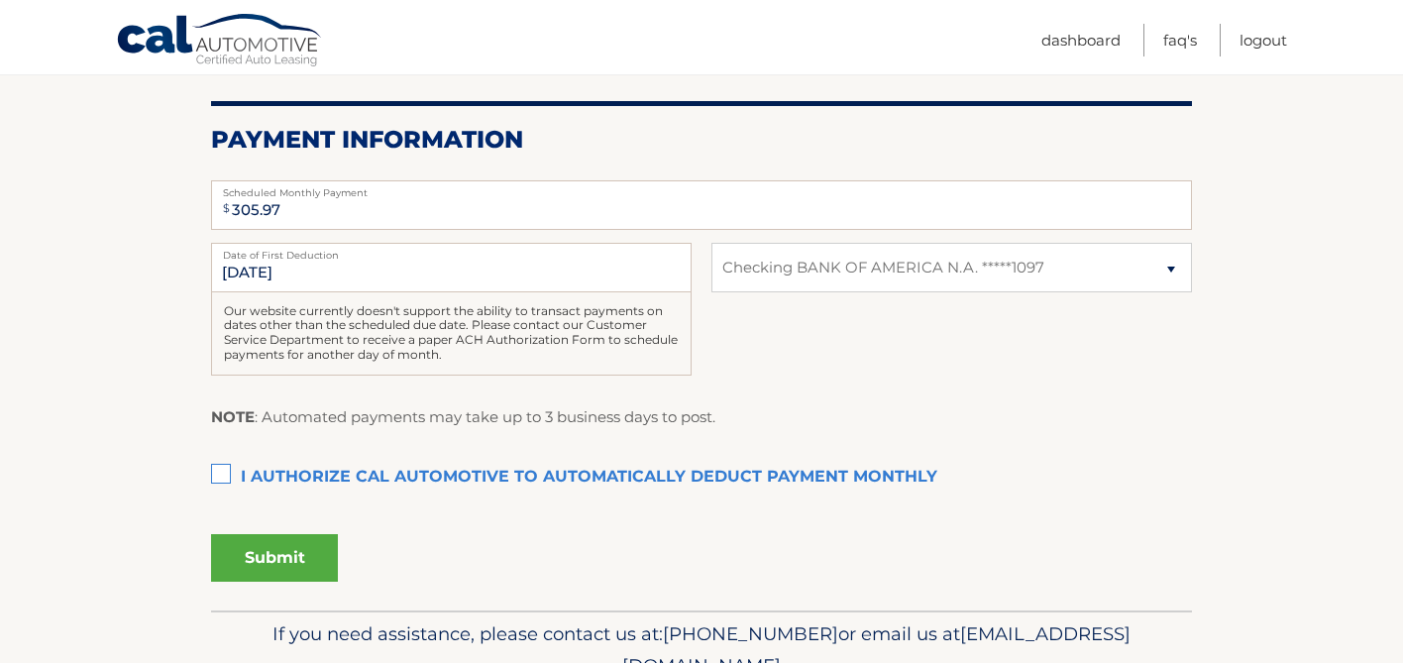
click at [833, 398] on fieldset "$ 305.97 Scheduled Monthly Payment Monthly Deduction cannot exceed amount of 2 …" at bounding box center [701, 388] width 981 height 443
click at [223, 476] on label "I authorize cal automotive to automatically deduct payment monthly This checkbo…" at bounding box center [701, 478] width 981 height 40
click at [0, 0] on input "I authorize cal automotive to automatically deduct payment monthly This checkbo…" at bounding box center [0, 0] width 0 height 0
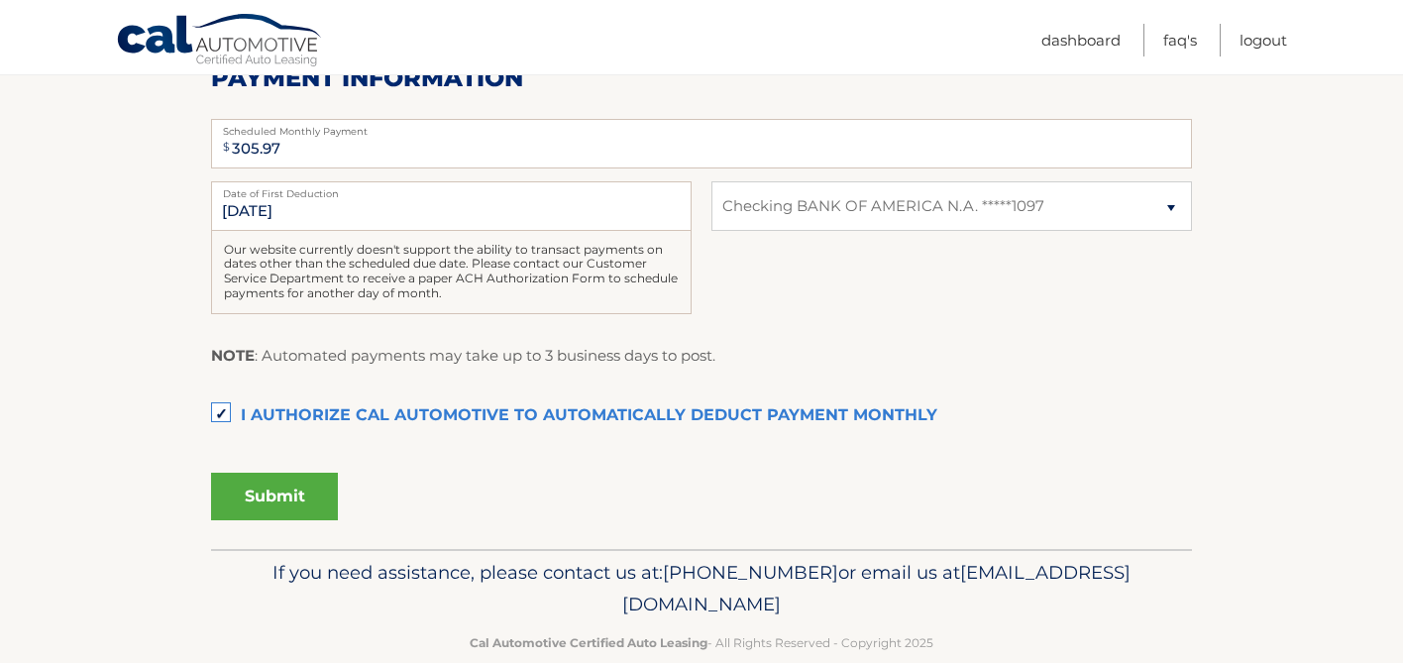
scroll to position [476, 0]
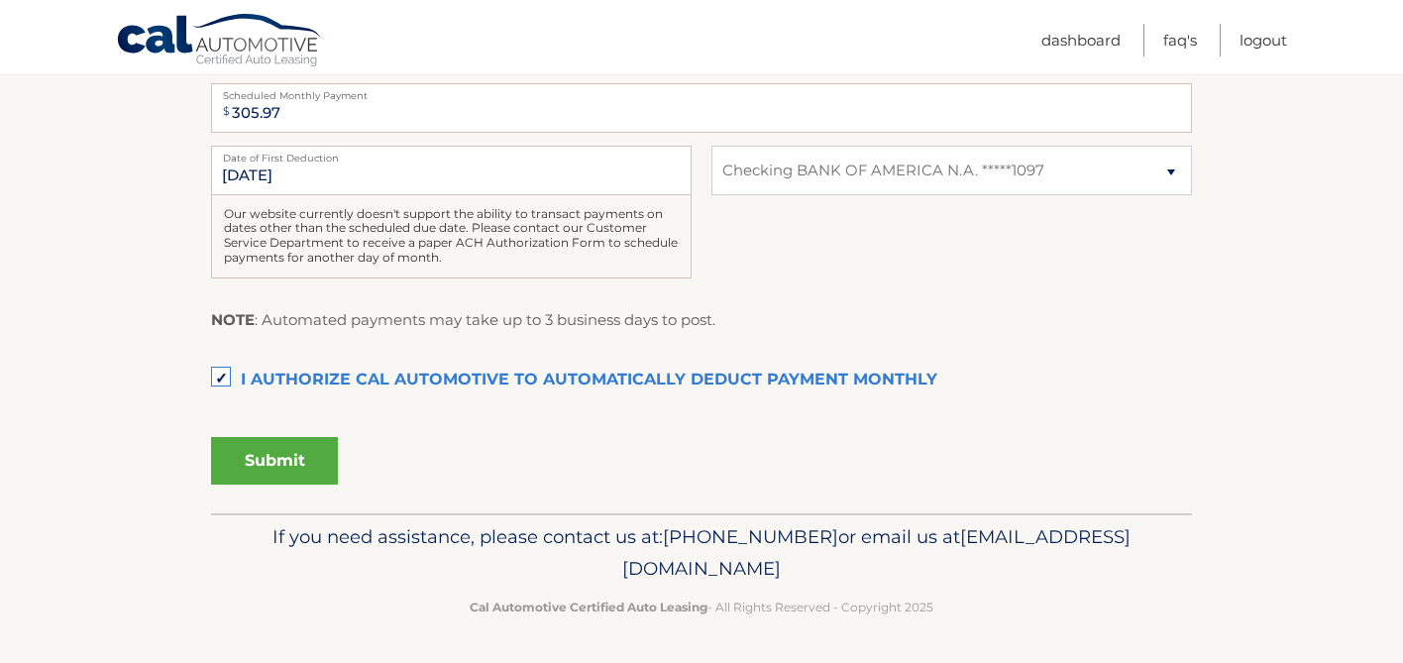
click at [223, 368] on label "I authorize cal automotive to automatically deduct payment monthly This checkbo…" at bounding box center [701, 381] width 981 height 40
click at [0, 0] on input "I authorize cal automotive to automatically deduct payment monthly This checkbo…" at bounding box center [0, 0] width 0 height 0
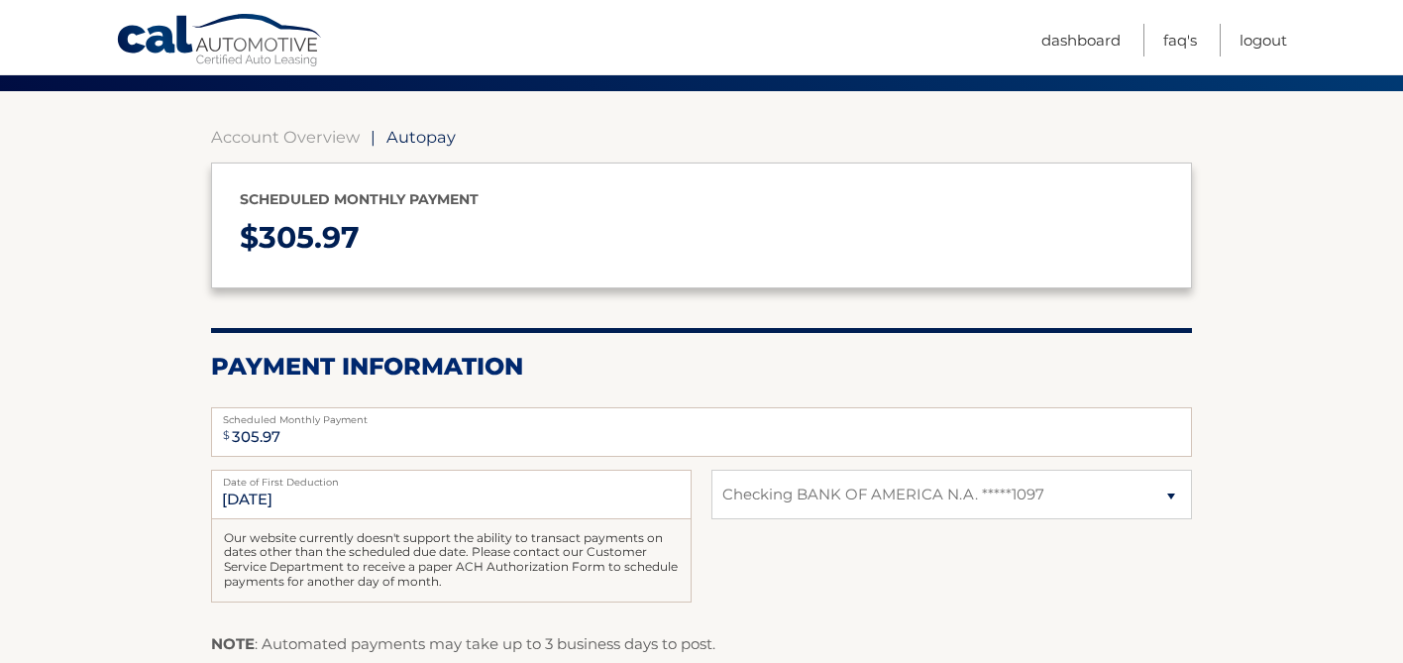
scroll to position [33, 0]
